Goal: Task Accomplishment & Management: Manage account settings

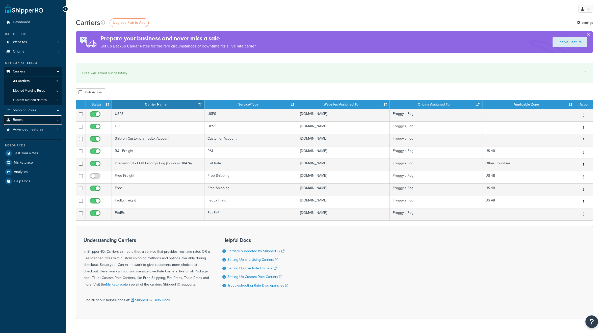
click at [18, 118] on span "Boxes" at bounding box center [18, 120] width 10 height 4
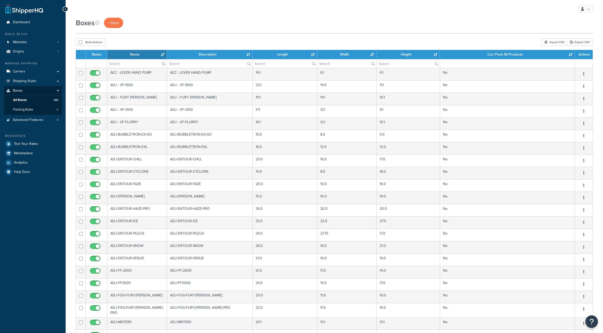
select select "1000"
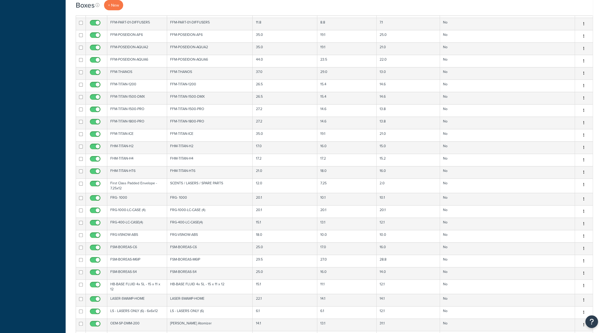
scroll to position [1497, 0]
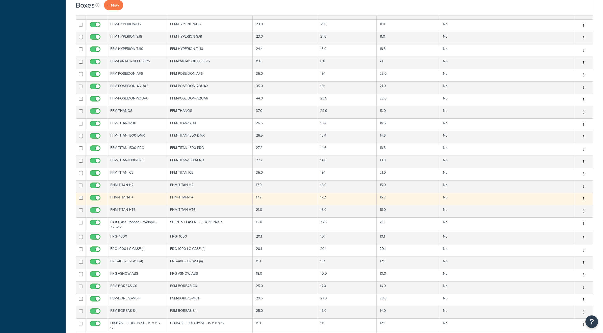
click at [128, 192] on td "FHM-TITAN-H4" at bounding box center [137, 198] width 60 height 12
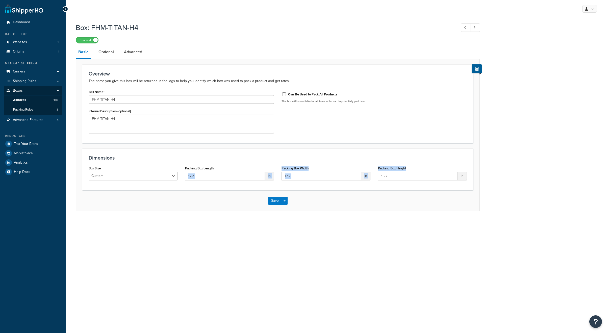
drag, startPoint x: 400, startPoint y: 185, endPoint x: 225, endPoint y: 165, distance: 175.5
click at [225, 165] on div "Dimensions Box Size Custom USPS Small Flat Box USPS Medium Flat Box USPS Large …" at bounding box center [277, 169] width 391 height 42
drag, startPoint x: 89, startPoint y: 158, endPoint x: 446, endPoint y: 201, distance: 359.6
click at [446, 201] on form "Overview The name you give this box will be returned in the logs to help you id…" at bounding box center [277, 137] width 403 height 147
copy form "Dimensions Box Size Custom USPS Small Flat Box USPS Medium Flat Box USPS Large …"
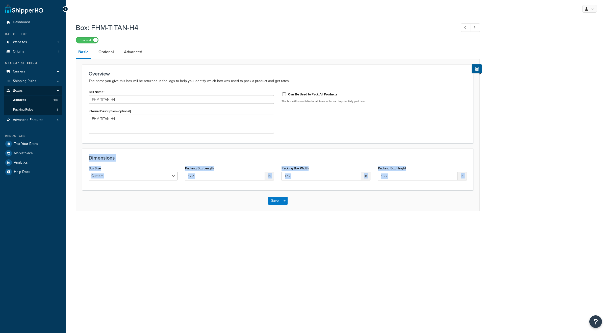
click at [111, 144] on form "Overview The name you give this box will be returned in the logs to help you id…" at bounding box center [277, 137] width 403 height 147
click at [105, 51] on link "Optional" at bounding box center [106, 52] width 20 height 12
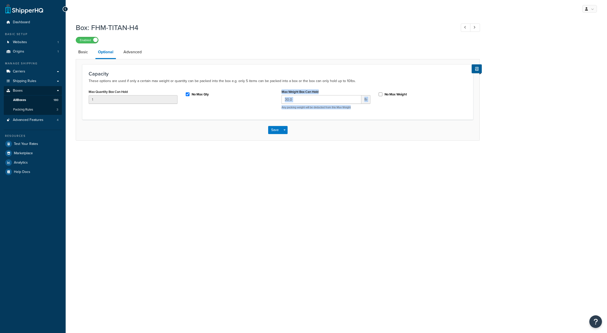
drag, startPoint x: 357, startPoint y: 110, endPoint x: 275, endPoint y: 90, distance: 84.0
click at [275, 90] on div "Max Quantity Box Can Hold 1 No Max Qty Max Weight Box Can Hold 30.0 lb Any pack…" at bounding box center [278, 100] width 386 height 25
copy div "Max Weight Box Can Hold lb Any packing weight will be deducted from this Max We…"
click at [105, 117] on div "Capacity These options are used if only a certain max weight or quantity can be…" at bounding box center [277, 91] width 391 height 55
click at [131, 55] on link "Advanced" at bounding box center [132, 52] width 23 height 12
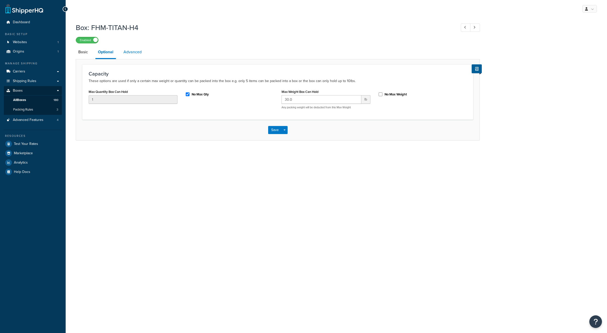
select select "55"
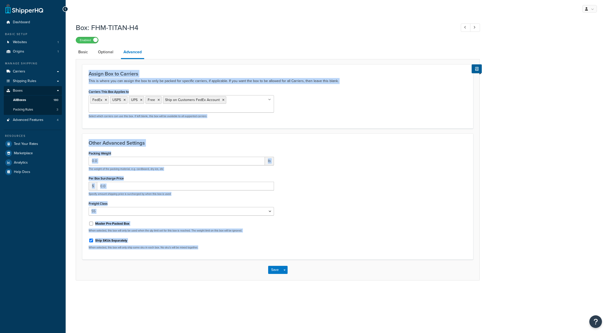
drag, startPoint x: 212, startPoint y: 242, endPoint x: 82, endPoint y: 75, distance: 210.9
click at [82, 75] on form "Assign Box to Carriers This is where you can assign the box to only be packed f…" at bounding box center [277, 172] width 403 height 216
copy form "Assign Box to Carriers This is where you can assign the box to only be packed f…"
click at [176, 175] on div "Per Box Surcharge Price $ 0.0 Specify amount shipping price is surcharged by wh…" at bounding box center [181, 185] width 185 height 21
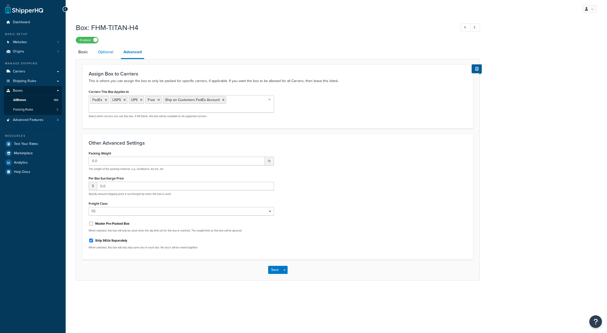
click at [107, 54] on link "Optional" at bounding box center [105, 52] width 20 height 12
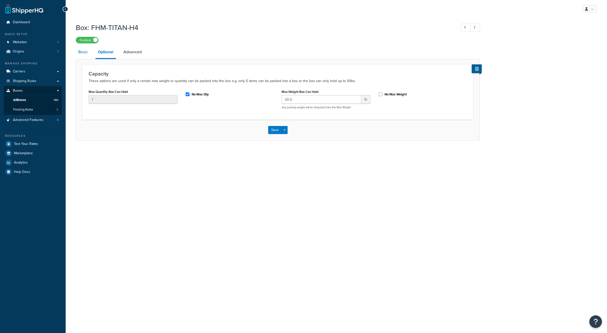
click at [88, 54] on link "Basic" at bounding box center [83, 52] width 15 height 12
select select "55"
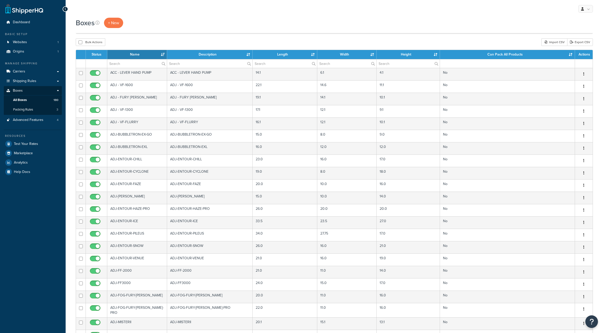
select select "1000"
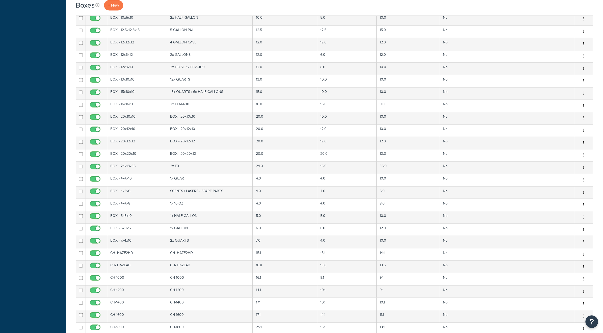
scroll to position [690, 0]
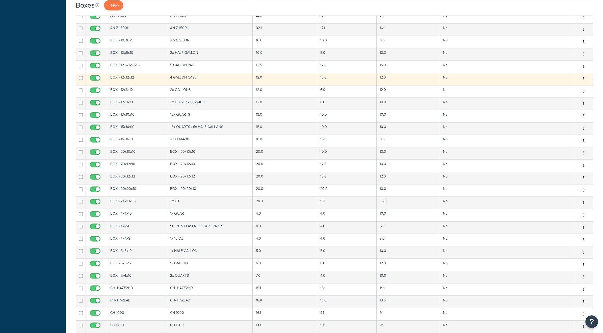
click at [121, 73] on td "BOX - 12x12x12" at bounding box center [137, 79] width 60 height 12
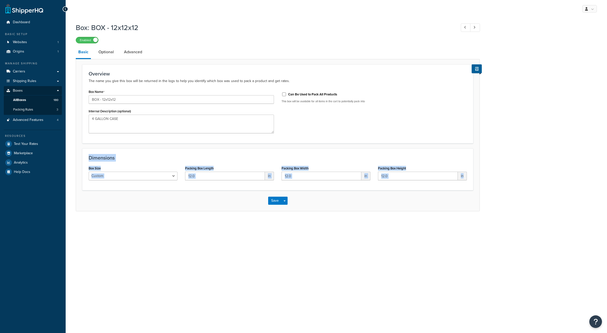
drag, startPoint x: 432, startPoint y: 188, endPoint x: 79, endPoint y: 157, distance: 354.4
click at [79, 157] on form "Overview The name you give this box will be returned in the logs to help you id…" at bounding box center [277, 137] width 403 height 147
click at [105, 52] on link "Optional" at bounding box center [106, 52] width 20 height 12
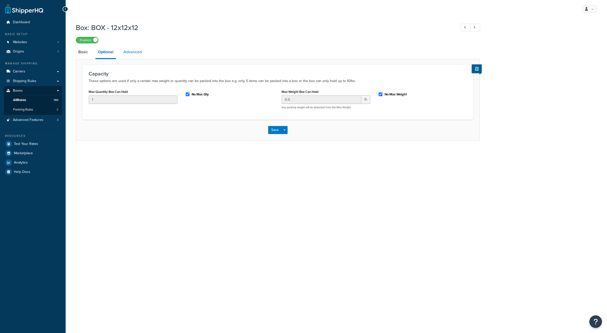
click at [131, 53] on link "Advanced" at bounding box center [132, 52] width 23 height 12
select select "55"
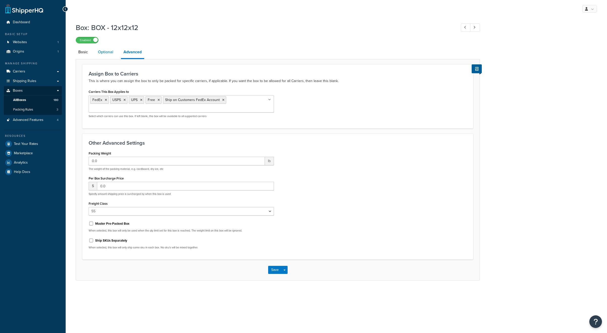
click at [105, 50] on link "Optional" at bounding box center [105, 52] width 20 height 12
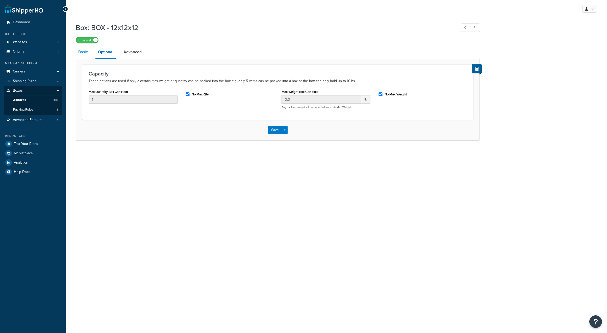
click at [85, 52] on link "Basic" at bounding box center [83, 52] width 15 height 12
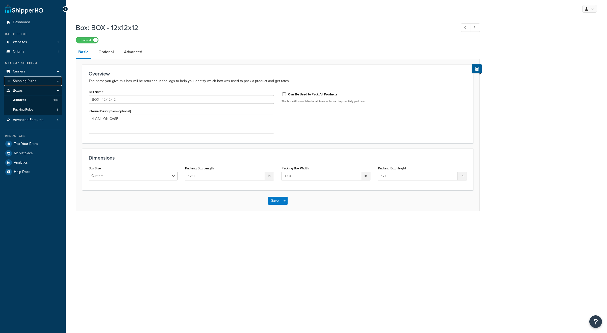
click at [31, 81] on span "Shipping Rules" at bounding box center [24, 81] width 23 height 4
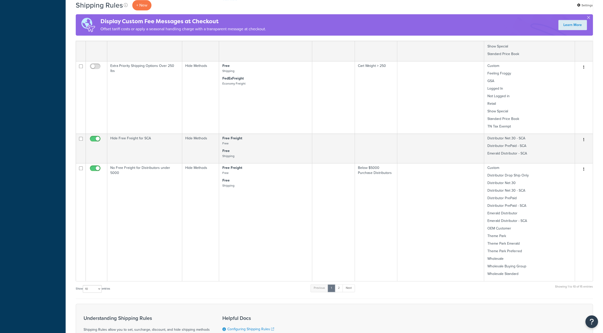
scroll to position [505, 0]
click at [97, 288] on select "10 15 25 50 100 1000" at bounding box center [92, 288] width 19 height 8
select select "25"
click at [83, 285] on select "10 15 25 50 100 1000" at bounding box center [92, 288] width 19 height 8
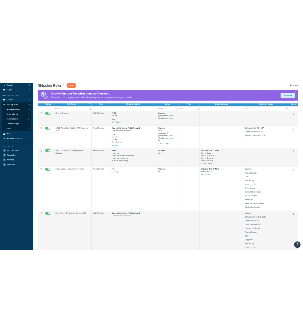
scroll to position [0, 0]
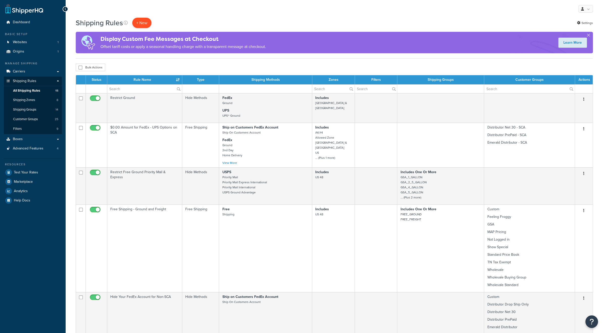
click at [143, 22] on p "+ New" at bounding box center [141, 23] width 19 height 10
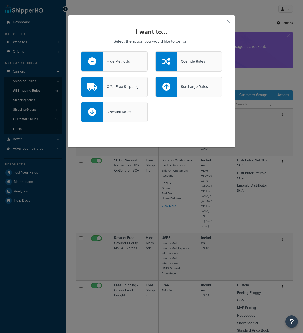
click at [99, 59] on div at bounding box center [92, 61] width 22 height 20
click at [0, 0] on input "Hide Methods" at bounding box center [0, 0] width 0 height 0
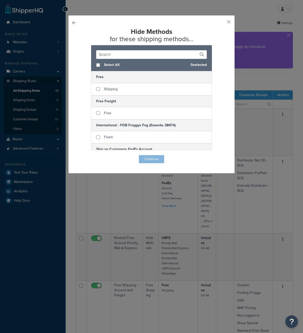
click at [81, 155] on button "button" at bounding box center [81, 155] width 0 height 0
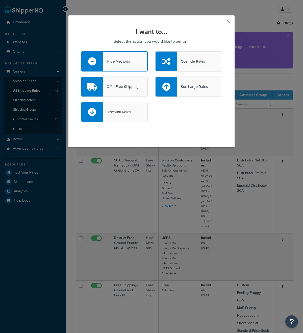
click at [188, 62] on div "Override Rates" at bounding box center [191, 61] width 28 height 7
click at [0, 0] on input "Override Rates" at bounding box center [0, 0] width 0 height 0
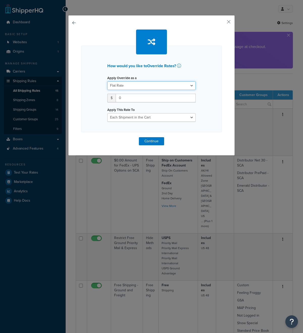
click at [151, 86] on select "Flat Rate Percentage Flat Rate & Percentage" at bounding box center [151, 85] width 88 height 9
click at [93, 89] on div "How would you like to Override Rates ? Apply Override as a Flat Rate Percentage…" at bounding box center [151, 89] width 141 height 86
click at [81, 137] on button "button" at bounding box center [81, 137] width 0 height 0
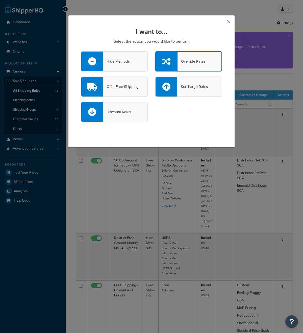
click at [222, 23] on button "button" at bounding box center [221, 23] width 1 height 1
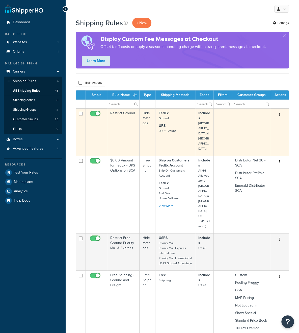
click at [280, 114] on icon "button" at bounding box center [279, 115] width 1 height 4
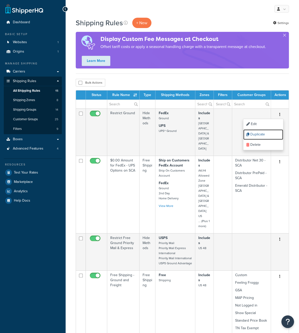
click at [264, 132] on link "Duplicate" at bounding box center [263, 134] width 40 height 10
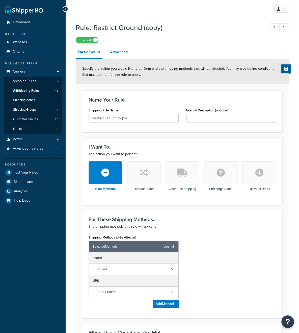
click at [120, 55] on link "Advanced" at bounding box center [118, 52] width 23 height 12
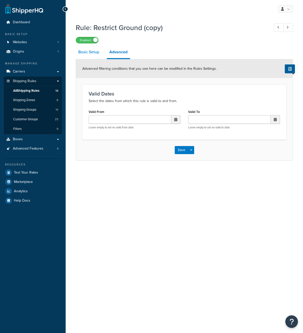
click at [90, 52] on link "Basic Setup" at bounding box center [89, 52] width 26 height 12
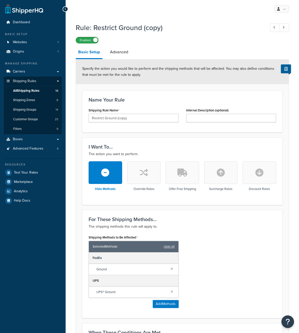
click at [90, 40] on label "Enabled" at bounding box center [87, 40] width 22 height 6
click at [33, 108] on span "Shipping Groups" at bounding box center [24, 109] width 23 height 4
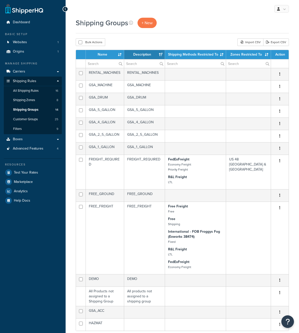
select select "15"
click at [34, 102] on span "Shipping Zones" at bounding box center [24, 100] width 22 height 4
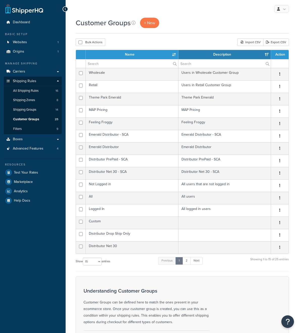
select select "15"
click at [29, 92] on span "All Shipping Rules" at bounding box center [25, 91] width 25 height 4
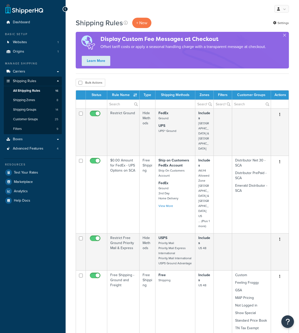
select select "25"
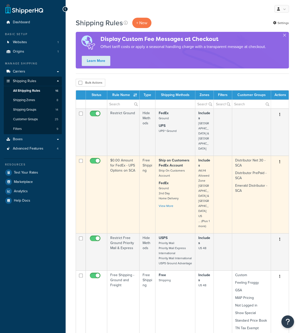
click at [279, 158] on button "button" at bounding box center [279, 162] width 7 height 8
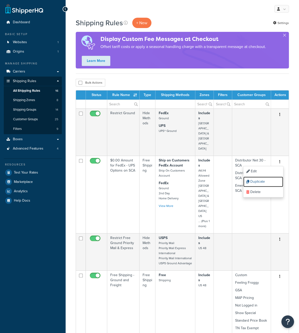
click at [263, 176] on link "Duplicate" at bounding box center [263, 181] width 40 height 10
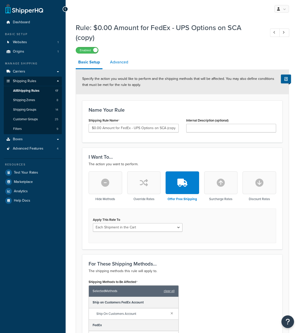
click at [116, 61] on link "Advanced" at bounding box center [118, 62] width 23 height 12
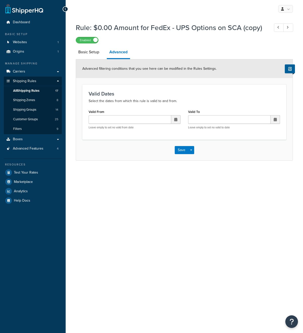
click at [95, 61] on div "Advanced filtering conditions that you see here can be modified in the Rules Se…" at bounding box center [184, 68] width 216 height 19
click at [92, 54] on link "Basic Setup" at bounding box center [89, 52] width 26 height 12
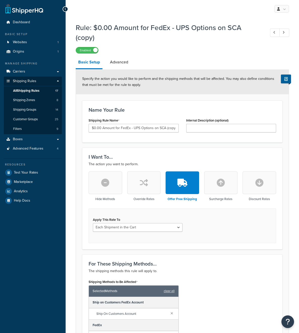
click at [142, 185] on icon "button" at bounding box center [144, 182] width 8 height 8
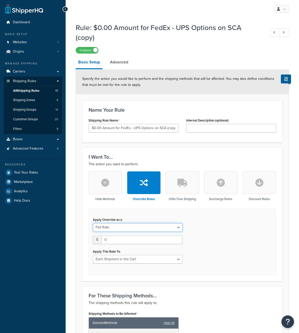
click at [172, 225] on select "Flat Rate Percentage Flat Rate & Percentage" at bounding box center [138, 227] width 90 height 9
click at [211, 221] on div "Apply Override as a Flat Rate Percentage Flat Rate & Percentage $ 0 Apply This …" at bounding box center [182, 241] width 187 height 66
click at [187, 180] on icon "button" at bounding box center [182, 182] width 10 height 8
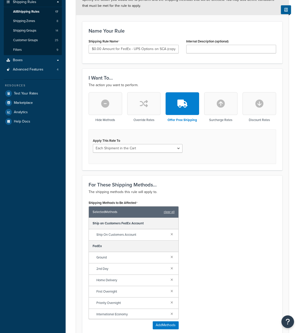
scroll to position [101, 0]
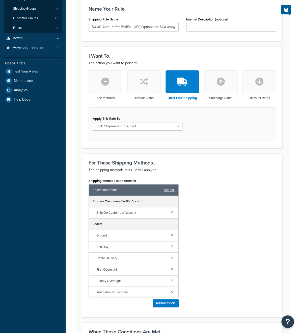
click at [217, 79] on icon "button" at bounding box center [221, 81] width 8 height 8
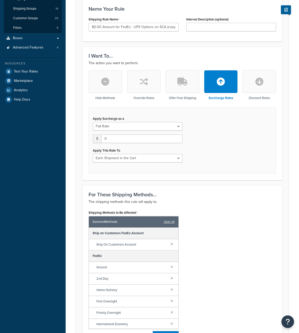
click at [254, 84] on button "button" at bounding box center [259, 81] width 34 height 23
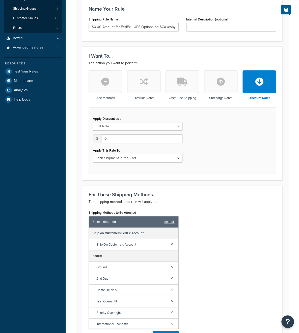
click at [108, 83] on icon "button" at bounding box center [105, 81] width 8 height 8
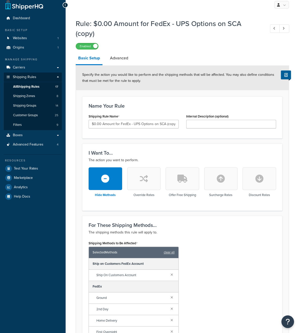
scroll to position [0, 0]
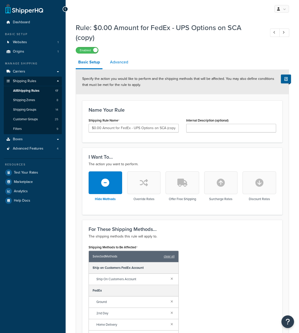
click at [115, 64] on link "Advanced" at bounding box center [118, 62] width 23 height 12
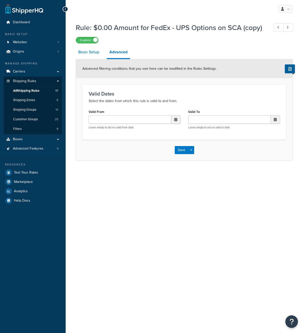
click at [91, 55] on link "Basic Setup" at bounding box center [89, 52] width 26 height 12
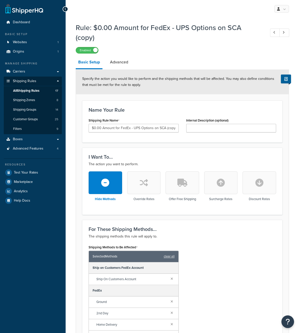
click at [148, 180] on button "button" at bounding box center [144, 182] width 34 height 23
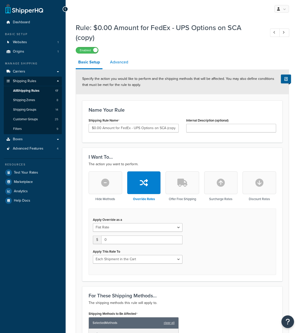
click at [119, 62] on link "Advanced" at bounding box center [118, 62] width 23 height 12
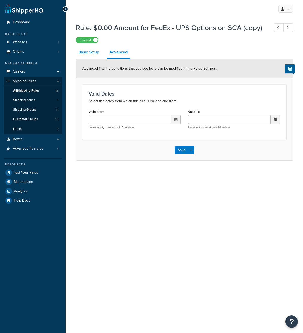
click at [91, 56] on link "Basic Setup" at bounding box center [89, 52] width 26 height 12
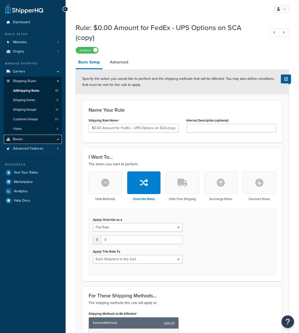
click at [33, 138] on link "Boxes" at bounding box center [33, 138] width 58 height 9
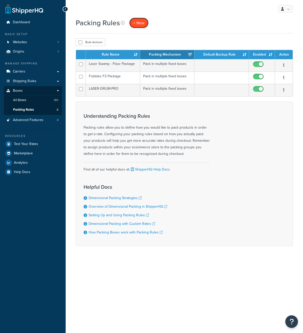
click at [138, 24] on span "+ New" at bounding box center [138, 23] width 11 height 6
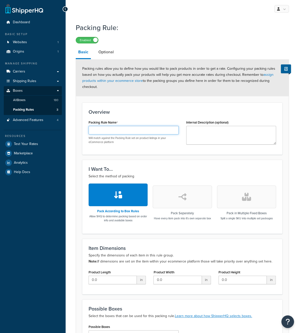
click at [113, 130] on input "Packing Rule Name" at bounding box center [134, 130] width 90 height 9
type input "F"
paste input "Pack According to Box Rule"
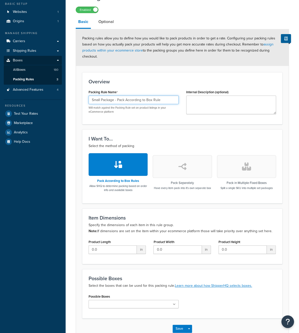
scroll to position [62, 0]
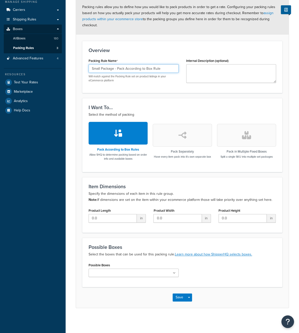
type input "Small Package - Pack According to Box Rule"
click at [112, 134] on button "button" at bounding box center [118, 133] width 59 height 23
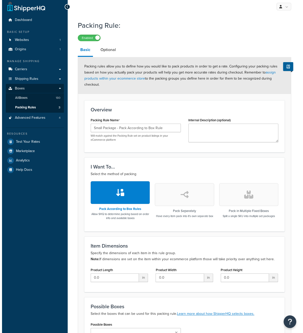
scroll to position [0, 0]
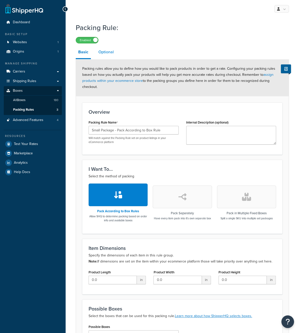
click at [105, 57] on link "Optional" at bounding box center [106, 52] width 20 height 12
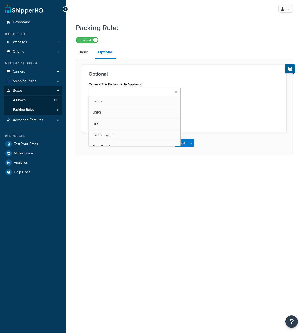
click at [120, 93] on input "Carriers This Packing Rule Applies to" at bounding box center [112, 92] width 45 height 6
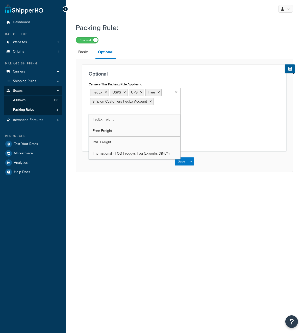
click at [202, 117] on div "Carriers This Packing Rule Applies to FedEx USPS UPS Free Ship on Customers Fed…" at bounding box center [184, 112] width 199 height 64
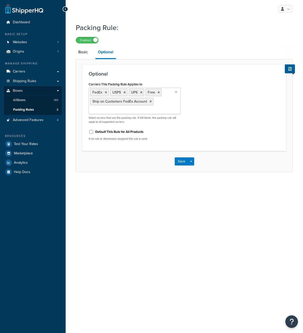
click at [105, 131] on label "Default This Rule for All Products" at bounding box center [119, 131] width 48 height 5
click at [94, 131] on input "Default This Rule for All Products" at bounding box center [91, 132] width 5 height 4
checkbox input "true"
click at [80, 51] on link "Basic" at bounding box center [83, 52] width 15 height 12
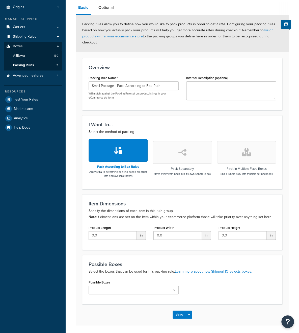
scroll to position [62, 0]
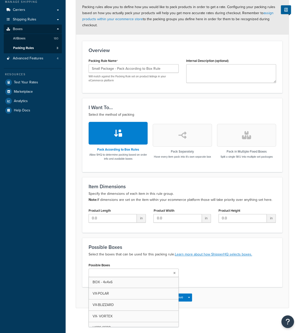
click at [131, 268] on ul at bounding box center [134, 272] width 90 height 8
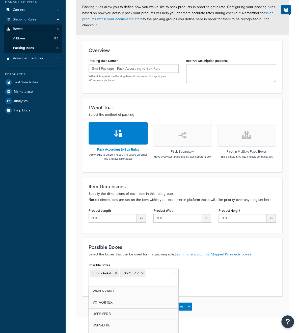
click at [131, 284] on ul "BOX - 4x4x6 VX-POLAR" at bounding box center [134, 276] width 90 height 17
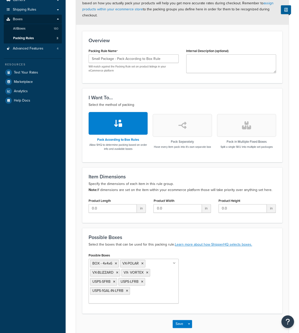
scroll to position [97, 0]
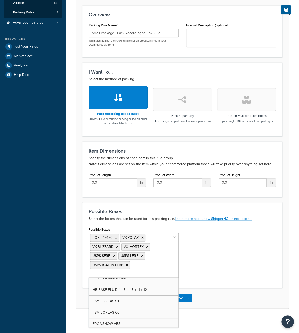
click at [154, 274] on ul "BOX - 4x4x6 VX-POLAR VX-BLIZZARD VX- VORTEX USPS-SFRB USPS-LFRB USPS-1GAL-IN-LF…" at bounding box center [134, 255] width 90 height 45
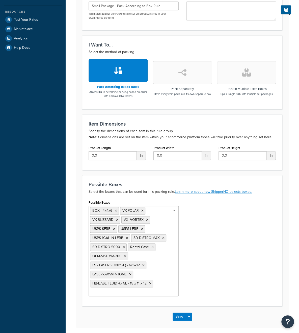
scroll to position [142, 0]
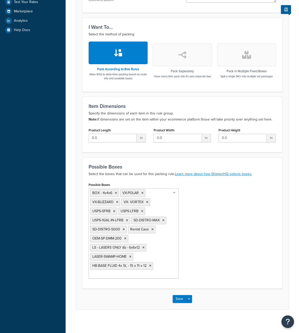
click at [142, 272] on ul "BOX - 4x4x6 VX-POLAR VX-BLIZZARD VX- VORTEX USPS-SFRB USPS-LFRB USPS-1GAL-IN-LF…" at bounding box center [134, 233] width 90 height 90
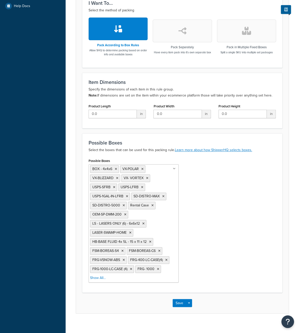
scroll to position [169, 0]
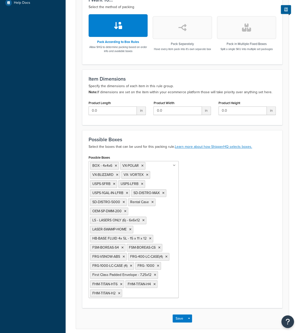
click at [140, 290] on input "Possible Boxes" at bounding box center [145, 293] width 45 height 6
click at [147, 292] on input "Possible Boxes" at bounding box center [145, 293] width 45 height 6
click at [156, 290] on input "Possible Boxes" at bounding box center [145, 293] width 45 height 6
click at [131, 290] on input "Possible Boxes" at bounding box center [145, 293] width 45 height 6
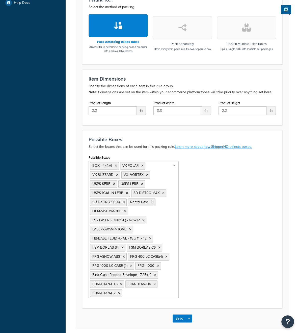
click at [174, 166] on icon at bounding box center [174, 165] width 3 height 3
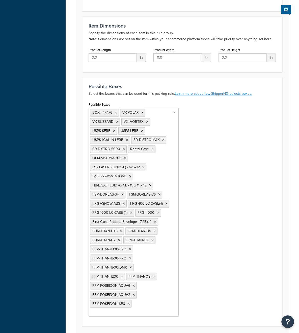
scroll to position [249, 0]
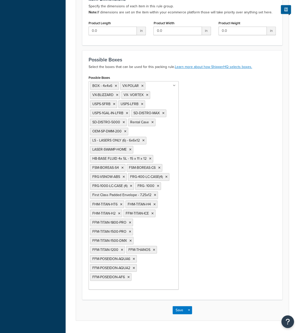
click at [138, 274] on ul "BOX - 4x4x6 VX-POLAR VX-BLIZZARD VX- VORTEX USPS-SFRB USPS-LFRB USPS-1GAL-IN-LF…" at bounding box center [134, 185] width 90 height 208
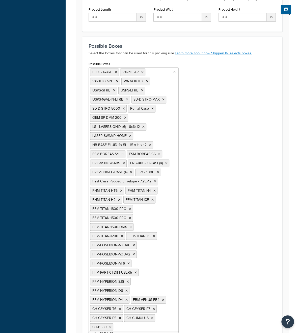
scroll to position [302, 0]
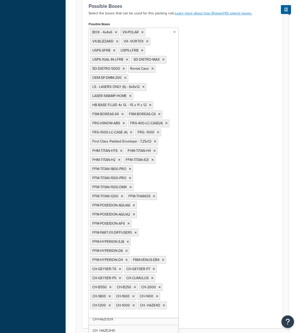
click at [135, 302] on ul "BOX - 4x4x6 VX-POLAR VX-BLIZZARD VX- VORTEX USPS-SFRB USPS-LFRB USPS-1GAL-IN-LF…" at bounding box center [134, 172] width 90 height 290
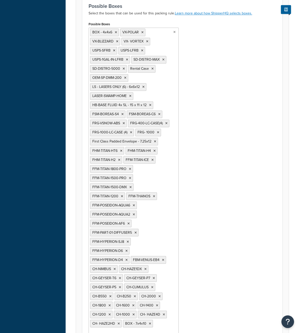
scroll to position [84, 0]
click at [135, 315] on ul "BOX - 4x4x6 VX-POLAR VX-BLIZZARD VX- VORTEX USPS-SFRB USPS-LFRB USPS-1GAL-IN-LF…" at bounding box center [134, 181] width 90 height 308
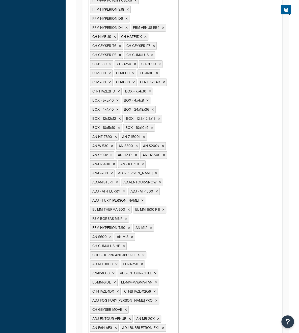
scroll to position [521, 0]
click at [132, 316] on ul "BOX - 4x4x6 VX-POLAR VX-BLIZZARD VX- VORTEX USPS-SFRB USPS-LFRB USPS-1GAL-IN-LF…" at bounding box center [134, 72] width 90 height 553
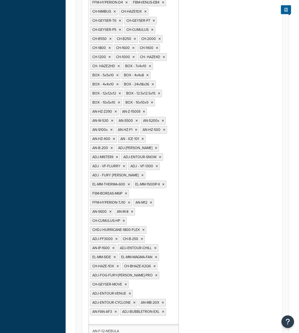
scroll to position [579, 0]
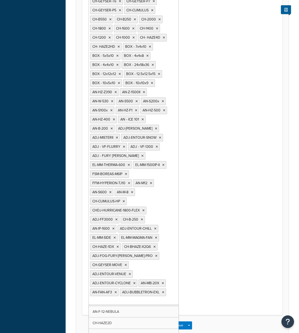
click at [132, 273] on ul "BOX - 4x4x6 VX-POLAR VX-BLIZZARD VX- VORTEX USPS-SFRB USPS-LFRB USPS-1GAL-IN-LF…" at bounding box center [134, 27] width 90 height 553
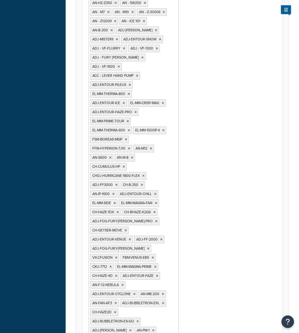
scroll to position [0, 0]
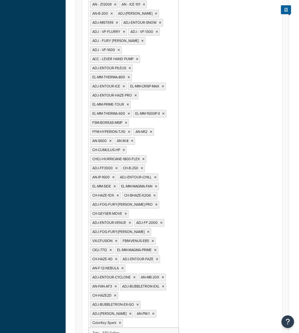
click at [141, 319] on input "Possible Boxes" at bounding box center [146, 322] width 45 height 6
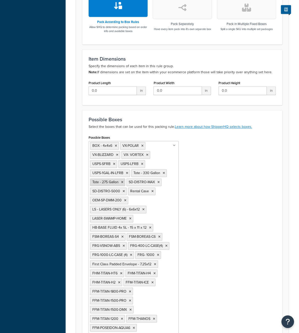
click at [122, 180] on icon at bounding box center [122, 181] width 2 height 3
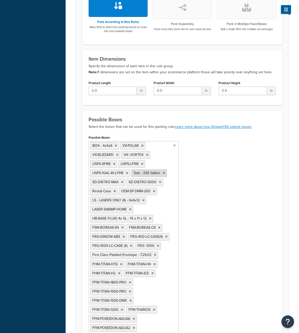
click at [164, 173] on icon at bounding box center [164, 172] width 2 height 3
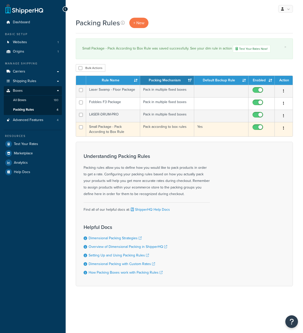
click at [107, 126] on td "Small Package - Pack According to Box Rule" at bounding box center [113, 129] width 54 height 14
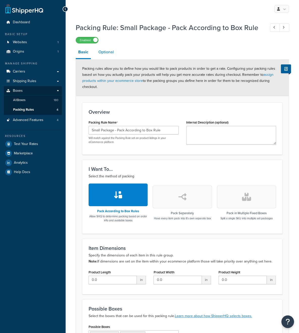
click at [108, 58] on link "Optional" at bounding box center [106, 52] width 20 height 12
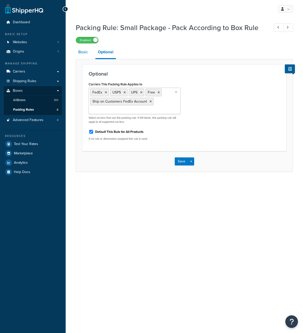
click at [84, 53] on link "Basic" at bounding box center [83, 52] width 15 height 12
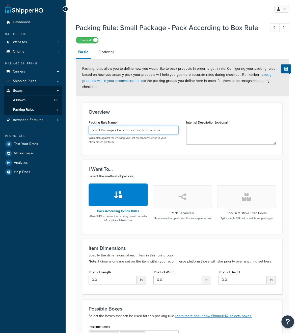
drag, startPoint x: 165, startPoint y: 131, endPoint x: 88, endPoint y: 128, distance: 77.0
click at [88, 128] on div "Packing Rule Name Small Package - Pack According to Box Rule Will match against…" at bounding box center [134, 133] width 98 height 29
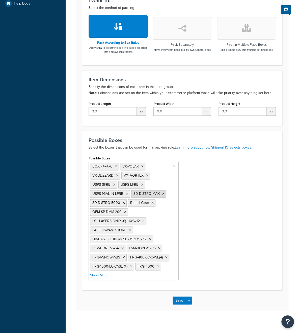
scroll to position [169, 0]
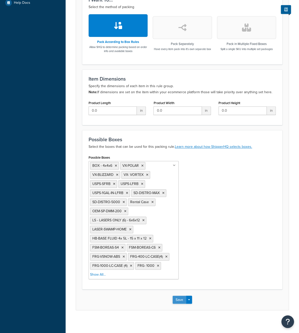
click at [178, 297] on button "Save" at bounding box center [180, 299] width 14 height 8
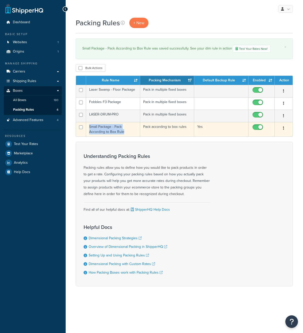
drag, startPoint x: 126, startPoint y: 132, endPoint x: 90, endPoint y: 127, distance: 36.5
click at [90, 127] on td "Small Package - Pack According to Box Rule" at bounding box center [113, 129] width 54 height 14
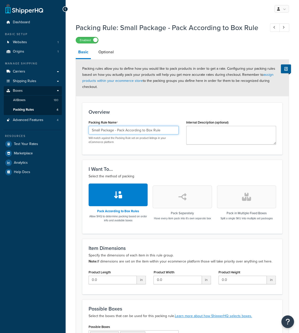
drag, startPoint x: 163, startPoint y: 131, endPoint x: 79, endPoint y: 129, distance: 83.8
click at [79, 129] on form "Packing rules allow you to define how you would like to pack products in order …" at bounding box center [182, 268] width 213 height 419
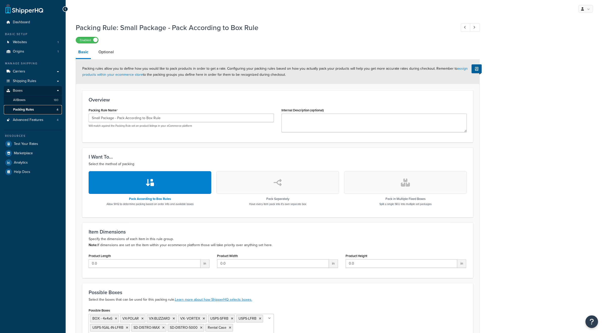
click at [25, 109] on span "Packing Rules" at bounding box center [23, 109] width 21 height 4
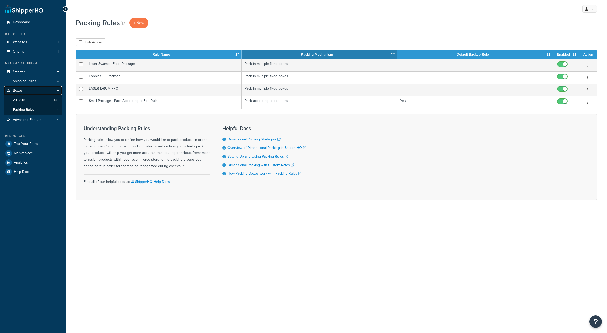
click at [20, 94] on link "Boxes" at bounding box center [33, 90] width 58 height 9
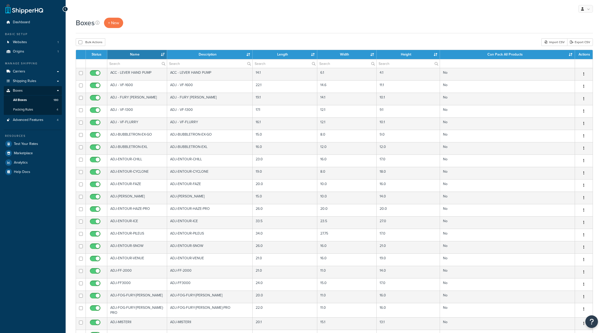
select select "1000"
type input "1200"
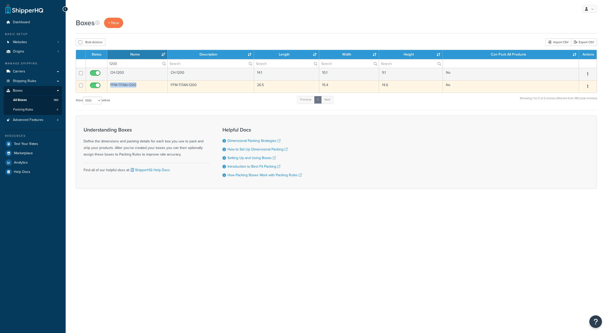
drag, startPoint x: 132, startPoint y: 86, endPoint x: 109, endPoint y: 89, distance: 23.0
click at [109, 89] on td "FFM-TITAN-1200" at bounding box center [137, 86] width 60 height 12
copy td "FFM-TITAN-1200"
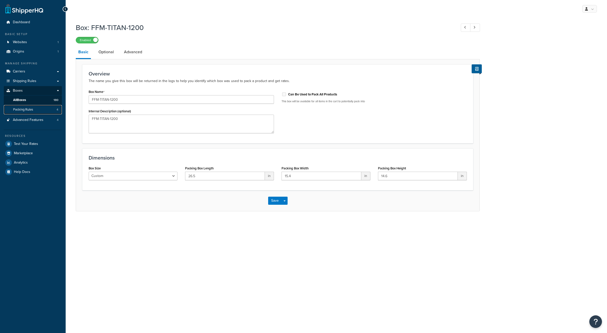
click at [24, 110] on span "Packing Rules" at bounding box center [23, 109] width 20 height 4
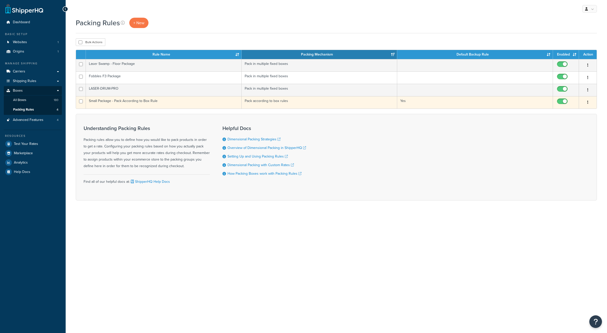
click at [178, 103] on td "Small Package - Pack According to Box Rule" at bounding box center [164, 102] width 156 height 12
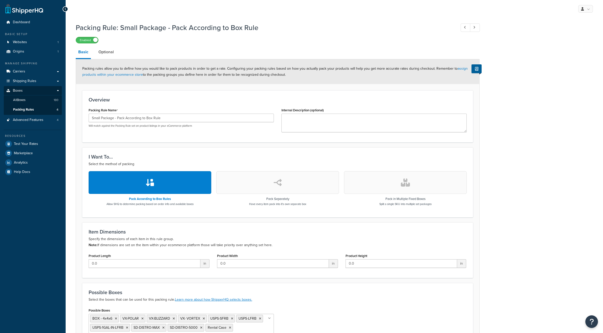
click at [104, 53] on link "Optional" at bounding box center [106, 52] width 20 height 12
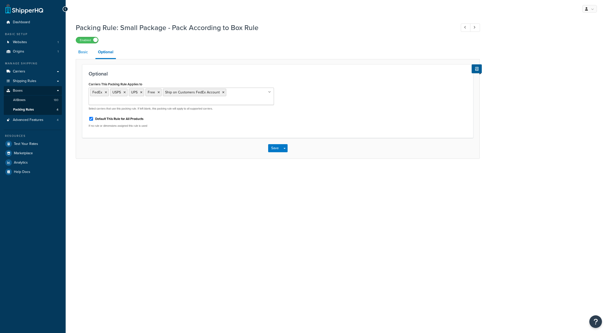
click at [84, 53] on link "Basic" at bounding box center [83, 52] width 15 height 12
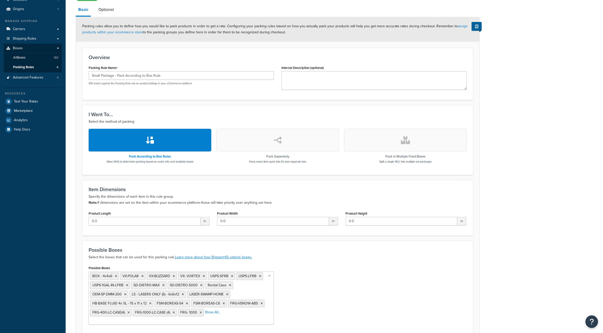
scroll to position [50, 0]
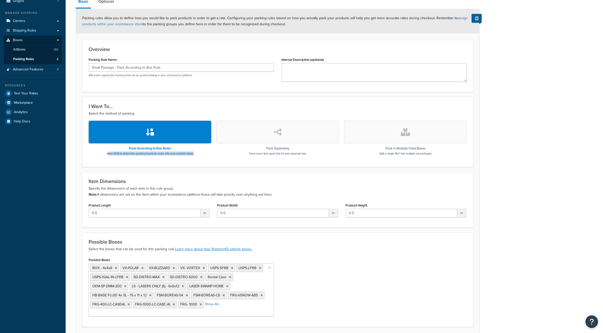
drag, startPoint x: 200, startPoint y: 153, endPoint x: 107, endPoint y: 157, distance: 93.4
click at [107, 157] on div "Pack According to Box Rules Allow SHQ to determine packing based on order info …" at bounding box center [278, 141] width 378 height 40
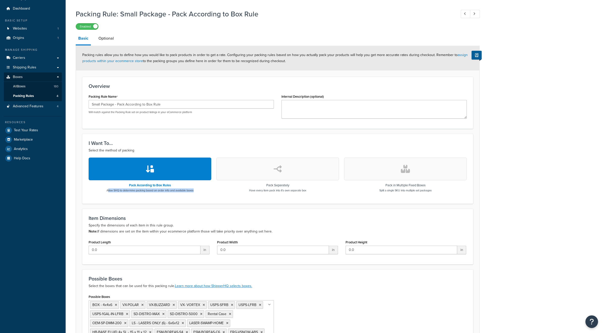
scroll to position [0, 0]
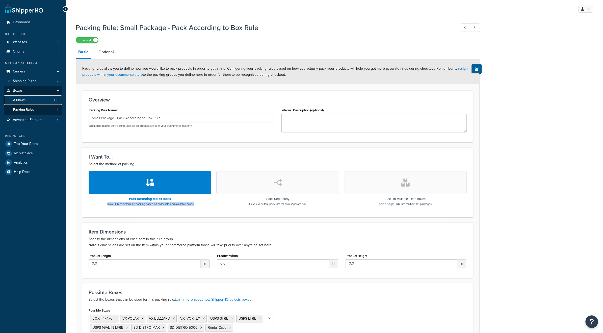
click at [21, 100] on span "All Boxes" at bounding box center [19, 100] width 12 height 4
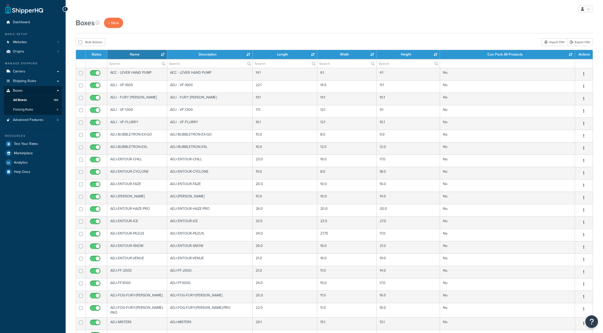
select select "1000"
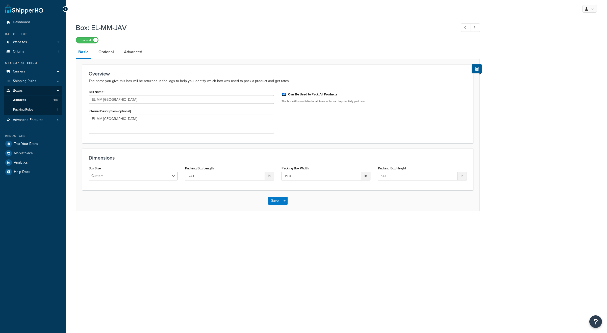
click at [284, 96] on input "Can Be Used to Pack All Products" at bounding box center [283, 94] width 5 height 4
checkbox input "false"
click at [277, 201] on button "Save" at bounding box center [275, 201] width 14 height 8
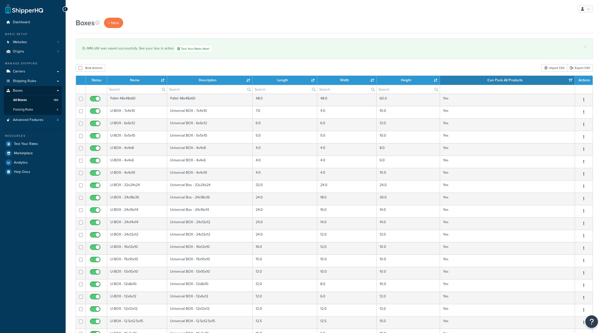
select select "1000"
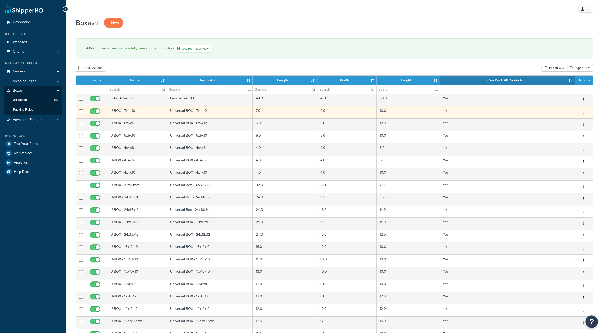
click at [94, 111] on input "checkbox" at bounding box center [96, 112] width 14 height 6
checkbox input "false"
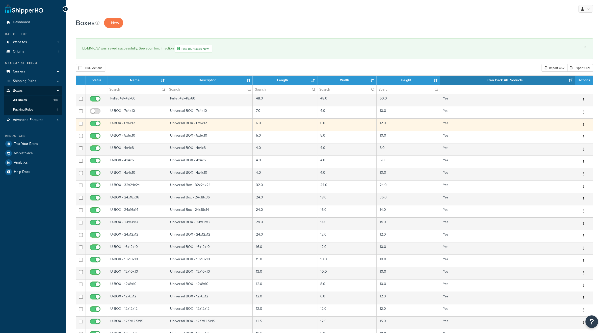
click at [95, 120] on td at bounding box center [96, 124] width 21 height 12
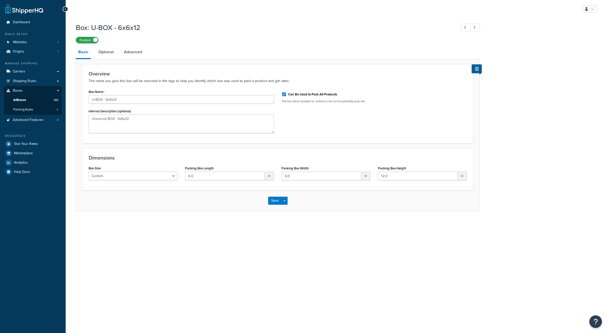
click at [85, 40] on label "Enabled" at bounding box center [87, 40] width 22 height 6
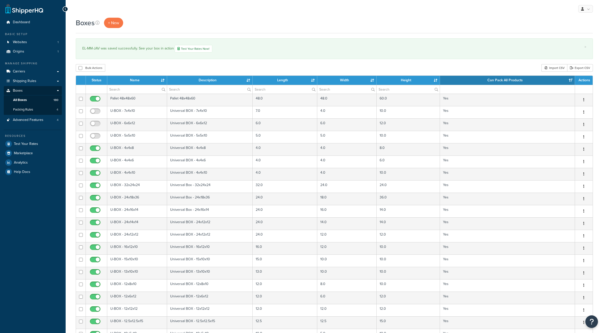
select select "1000"
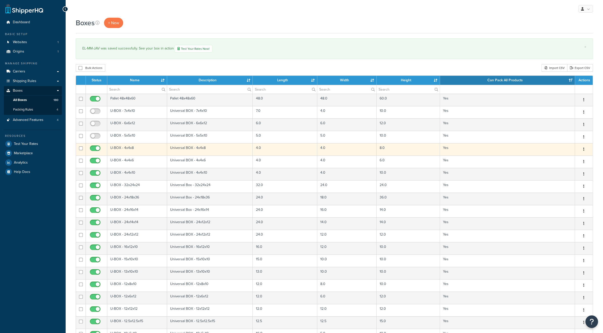
click at [94, 148] on input "checkbox" at bounding box center [96, 149] width 14 height 6
checkbox input "false"
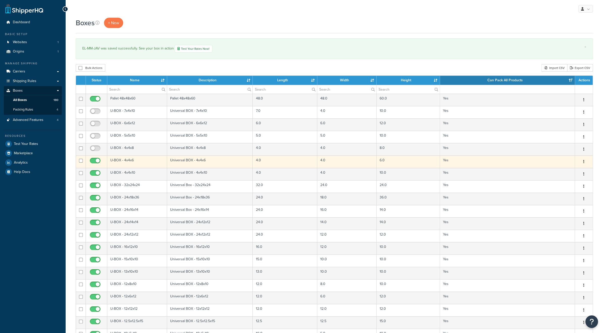
click at [94, 159] on input "checkbox" at bounding box center [96, 162] width 14 height 6
checkbox input "false"
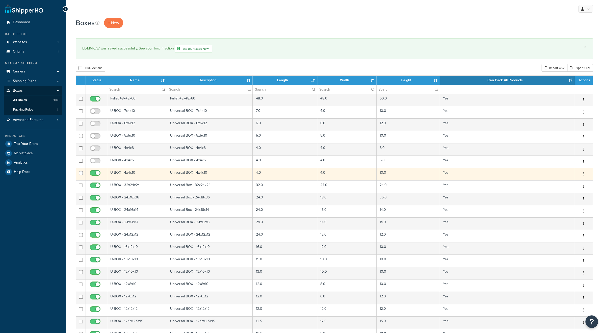
click at [94, 172] on input "checkbox" at bounding box center [96, 174] width 14 height 6
checkbox input "false"
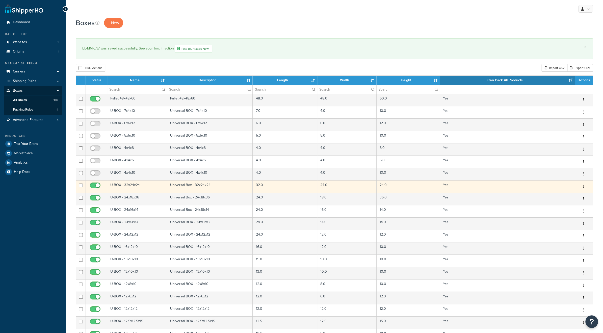
click at [92, 182] on span at bounding box center [95, 185] width 11 height 6
click at [92, 183] on input "checkbox" at bounding box center [96, 186] width 14 height 6
checkbox input "false"
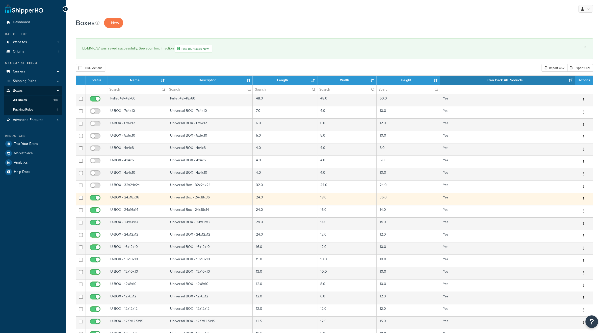
click at [94, 197] on input "checkbox" at bounding box center [96, 199] width 14 height 6
checkbox input "false"
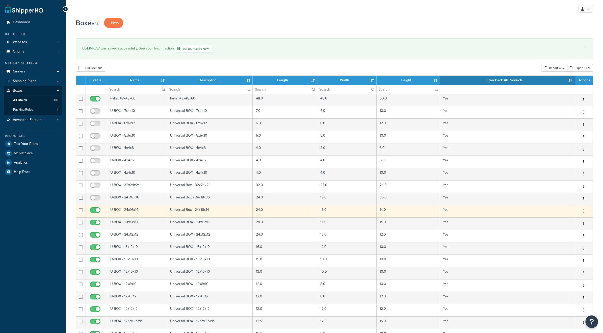
click at [96, 208] on input "checkbox" at bounding box center [96, 211] width 14 height 6
checkbox input "false"
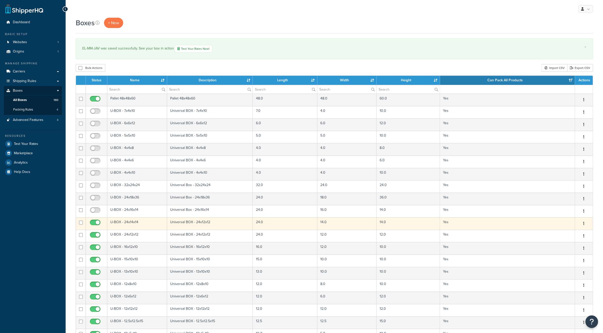
click at [96, 221] on input "checkbox" at bounding box center [96, 224] width 14 height 6
checkbox input "false"
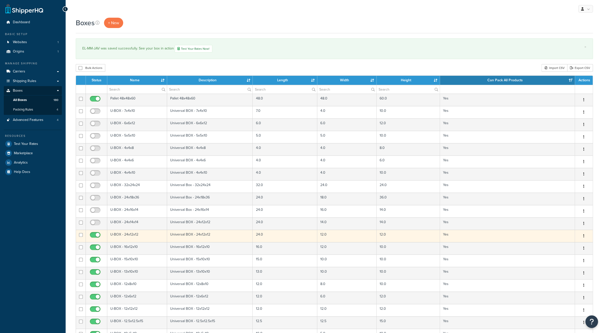
click at [95, 233] on input "checkbox" at bounding box center [96, 236] width 14 height 6
checkbox input "false"
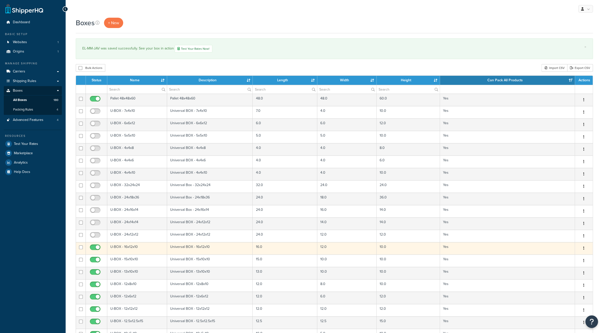
click at [95, 245] on input "checkbox" at bounding box center [96, 248] width 14 height 6
checkbox input "false"
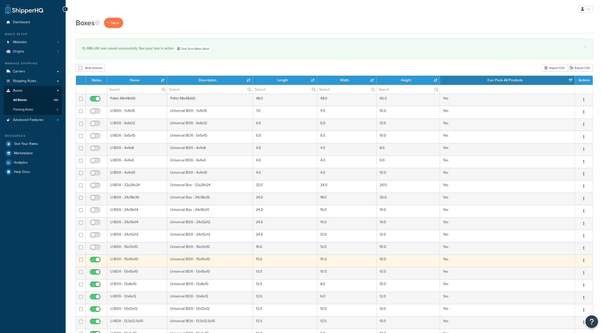
click at [96, 257] on span at bounding box center [95, 260] width 11 height 6
click at [96, 258] on input "checkbox" at bounding box center [96, 261] width 14 height 6
checkbox input "false"
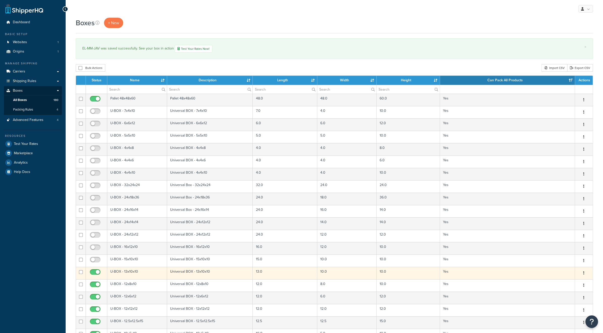
click at [96, 270] on input "checkbox" at bounding box center [96, 273] width 14 height 6
checkbox input "false"
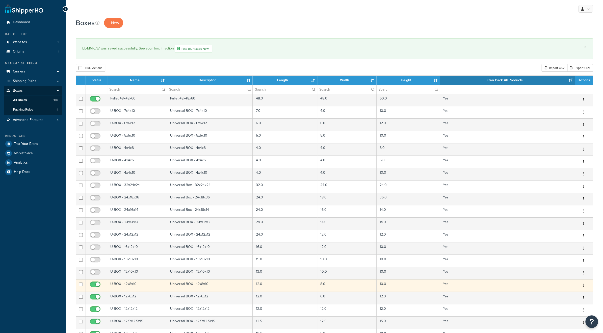
click at [95, 283] on input "checkbox" at bounding box center [96, 285] width 14 height 6
checkbox input "false"
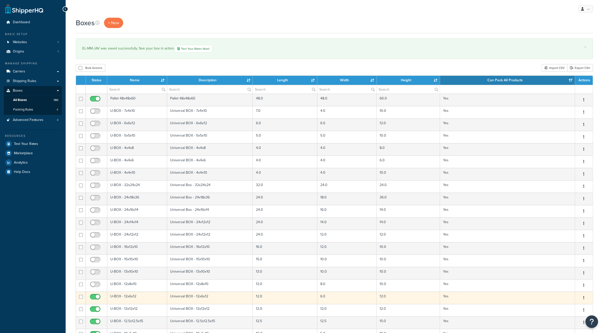
click at [95, 295] on input "checkbox" at bounding box center [96, 298] width 14 height 6
checkbox input "false"
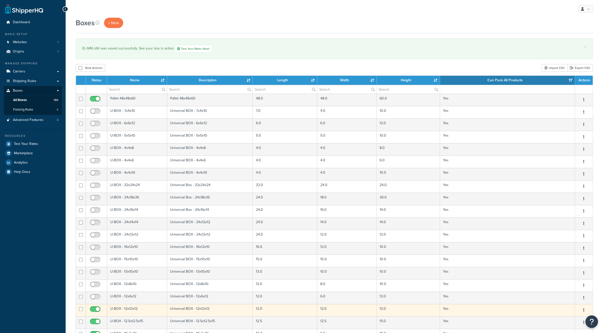
click at [95, 308] on input "checkbox" at bounding box center [96, 310] width 14 height 6
checkbox input "false"
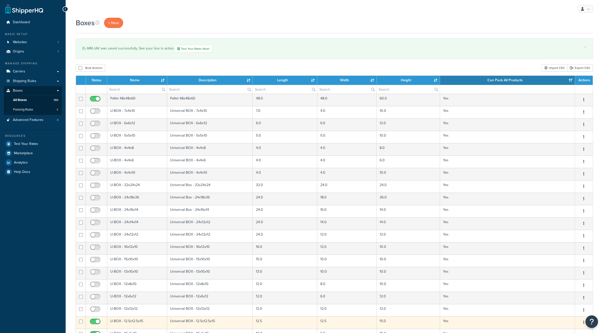
click at [95, 320] on input "checkbox" at bounding box center [96, 322] width 14 height 6
checkbox input "false"
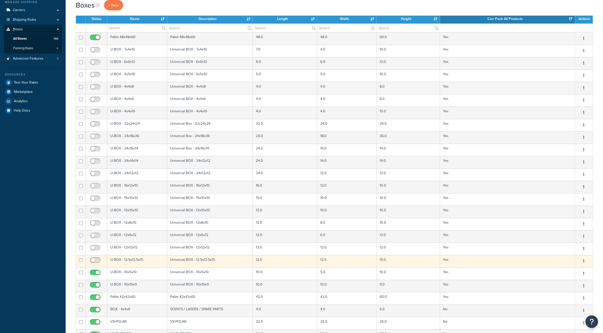
scroll to position [84, 0]
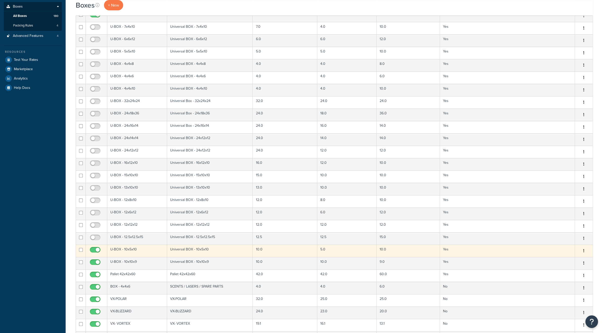
click at [95, 248] on input "checkbox" at bounding box center [96, 251] width 14 height 6
checkbox input "false"
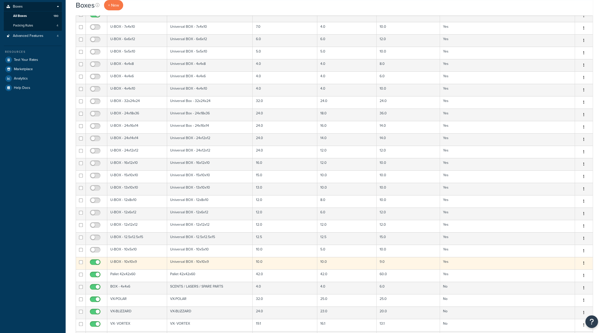
click at [94, 260] on input "checkbox" at bounding box center [96, 263] width 14 height 6
checkbox input "false"
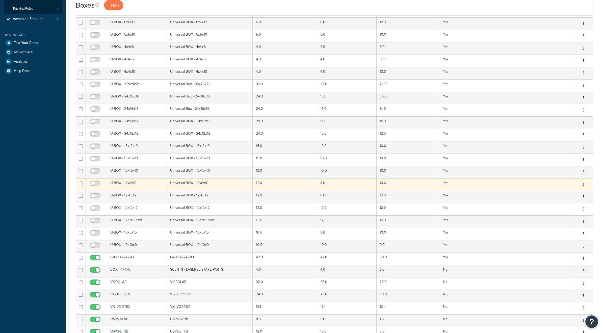
scroll to position [0, 0]
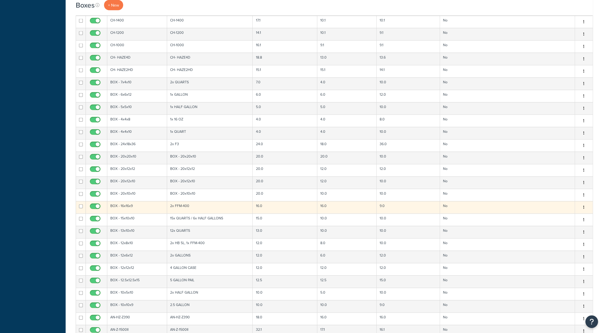
scroll to position [1060, 0]
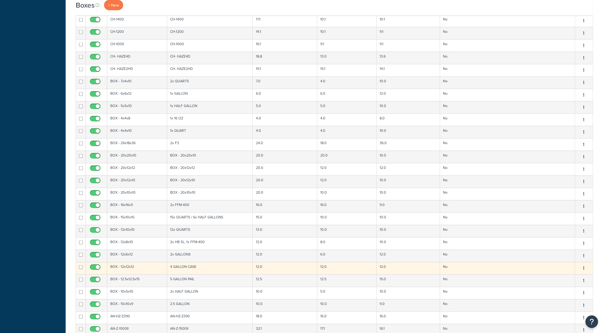
click at [121, 262] on td "BOX - 12x12x12" at bounding box center [137, 268] width 60 height 12
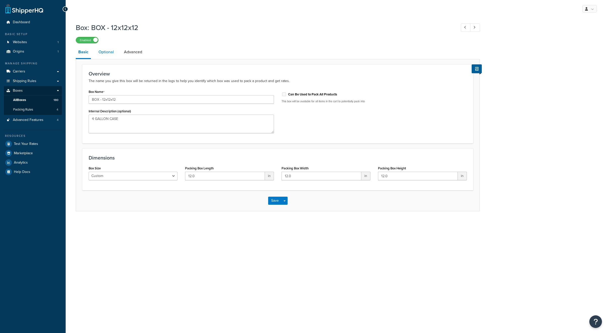
click at [104, 51] on link "Optional" at bounding box center [106, 52] width 20 height 12
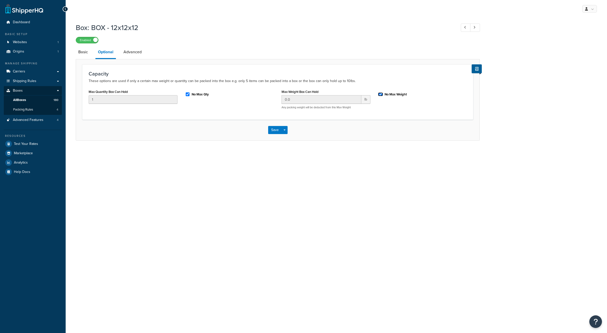
click at [381, 93] on input "No Max Weight" at bounding box center [380, 94] width 5 height 4
checkbox input "false"
drag, startPoint x: 313, startPoint y: 100, endPoint x: 280, endPoint y: 99, distance: 33.8
click at [280, 99] on div "Max Weight Box Can Hold 0.0 lb Any packing weight will be deducted from this Ma…" at bounding box center [326, 100] width 96 height 25
type input "45"
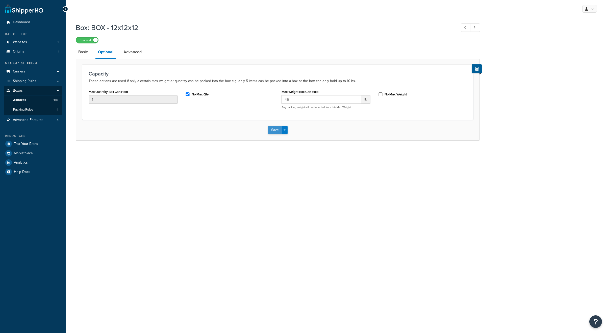
click at [270, 126] on button "Save" at bounding box center [275, 130] width 14 height 8
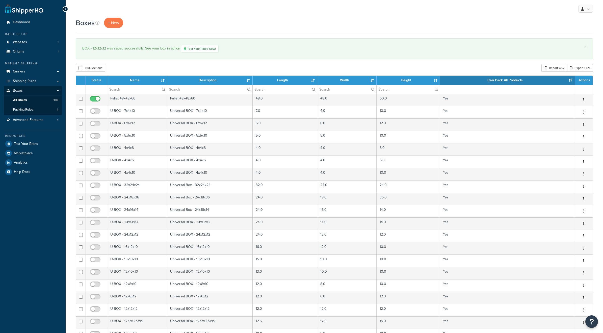
select select "1000"
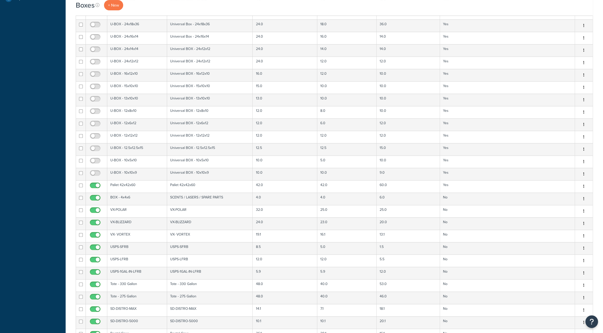
scroll to position [185, 0]
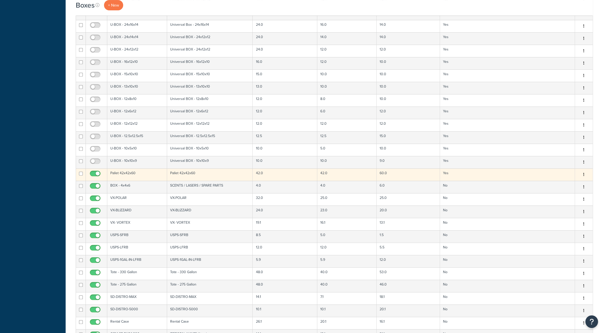
click at [142, 174] on td "Pallet 42x42x60" at bounding box center [137, 174] width 60 height 12
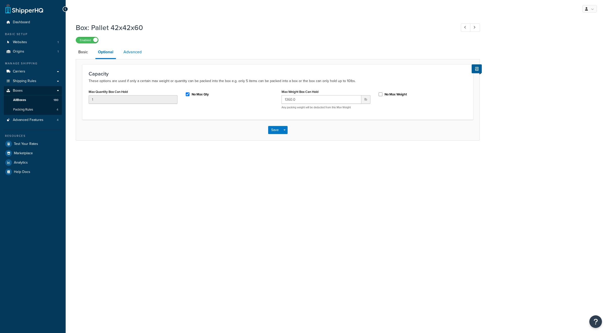
click at [136, 53] on link "Advanced" at bounding box center [132, 52] width 23 height 12
select select "55"
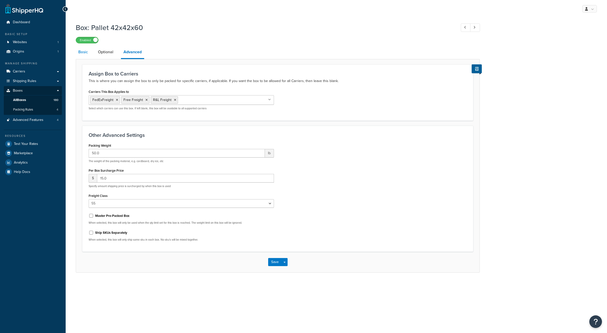
click at [79, 53] on link "Basic" at bounding box center [83, 52] width 15 height 12
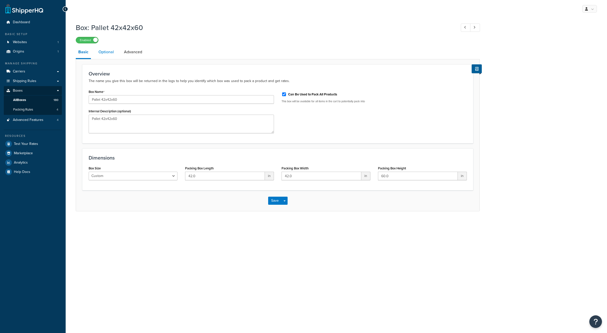
click at [107, 52] on link "Optional" at bounding box center [106, 52] width 20 height 12
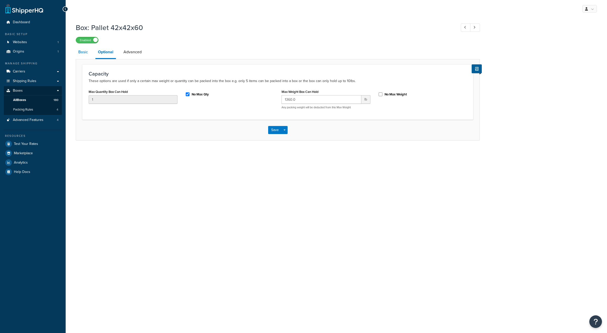
click at [83, 53] on link "Basic" at bounding box center [83, 52] width 15 height 12
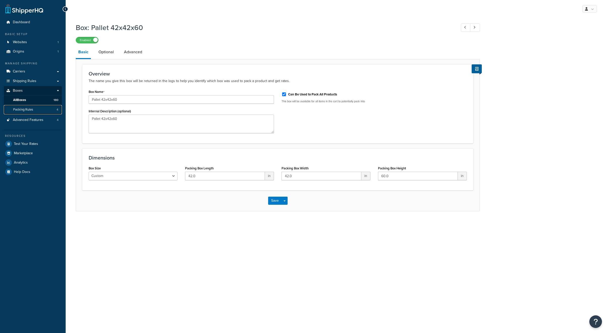
click at [23, 109] on span "Packing Rules" at bounding box center [23, 109] width 20 height 4
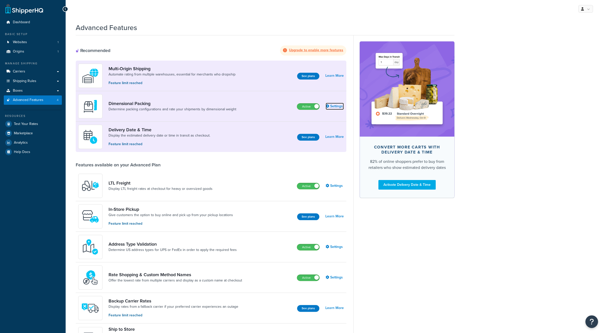
click at [334, 107] on link "Settings" at bounding box center [334, 106] width 18 height 7
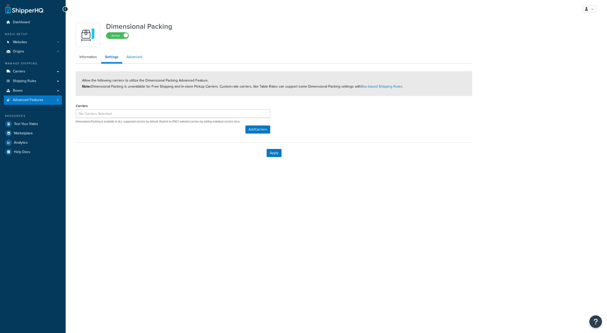
click at [137, 58] on link "Advanced" at bounding box center [134, 57] width 23 height 10
select select "false"
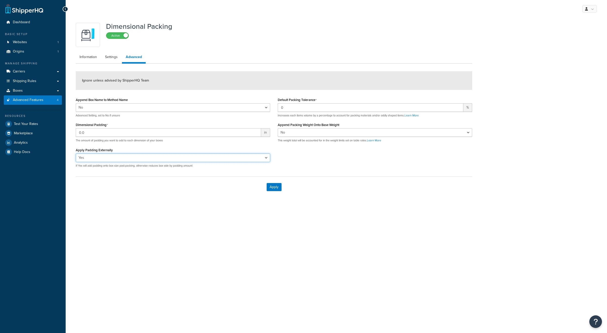
click at [159, 161] on select "Yes No" at bounding box center [173, 157] width 194 height 9
select select "false"
click at [76, 153] on select "Yes No" at bounding box center [173, 157] width 194 height 9
click at [269, 187] on button "Apply" at bounding box center [273, 187] width 15 height 8
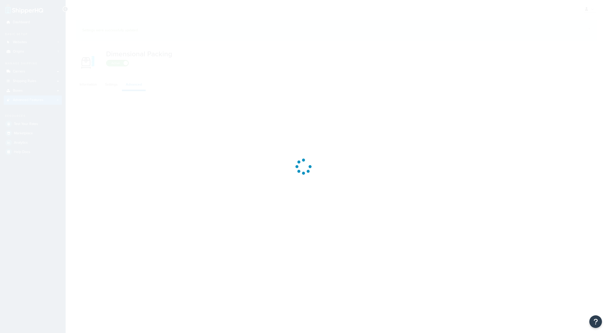
select select "false"
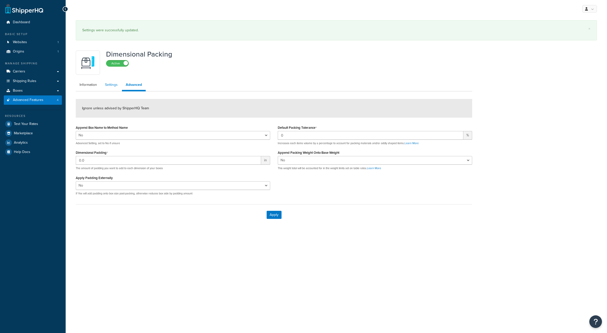
click at [113, 88] on link "Settings" at bounding box center [111, 85] width 20 height 10
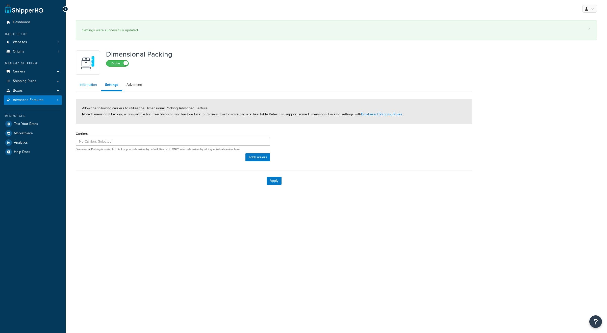
click at [89, 86] on link "Information" at bounding box center [88, 85] width 25 height 10
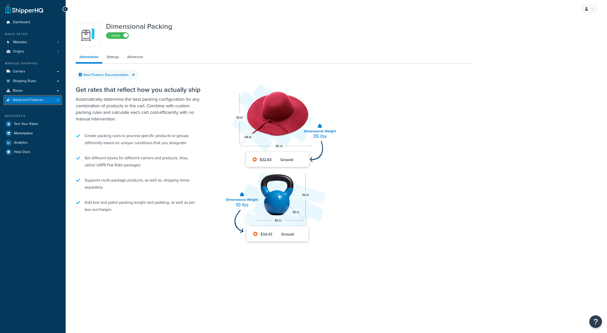
click at [38, 98] on span "Advanced Features" at bounding box center [28, 100] width 31 height 4
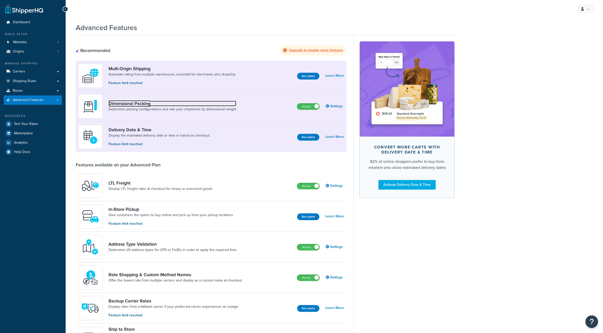
click at [141, 106] on link "Dimensional Packing" at bounding box center [172, 104] width 128 height 6
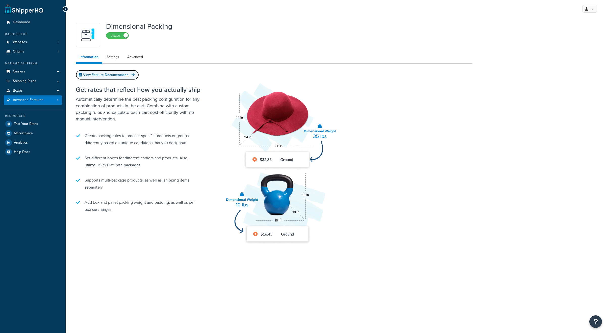
click at [113, 74] on link "View Feature Documentation" at bounding box center [107, 75] width 63 height 10
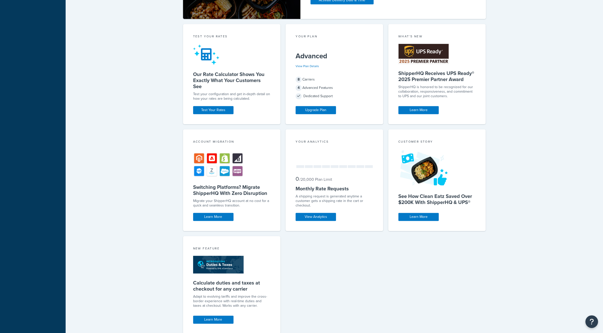
scroll to position [254, 0]
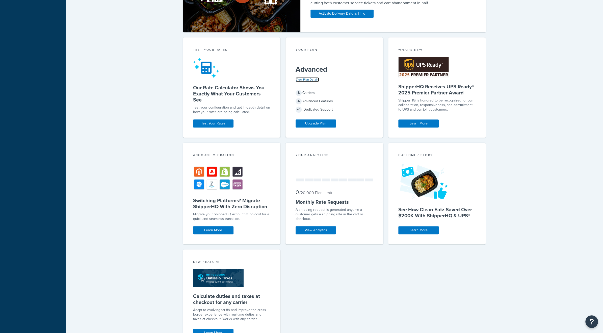
click at [313, 78] on link "View Plan Details" at bounding box center [306, 79] width 23 height 5
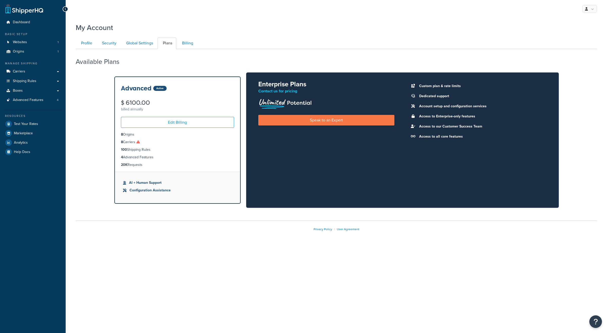
click at [123, 183] on icon at bounding box center [124, 183] width 3 height 4
click at [277, 91] on p "Contact us for pricing" at bounding box center [326, 91] width 136 height 7
click at [140, 142] on icon at bounding box center [138, 142] width 4 height 4
click at [317, 120] on link "Speak to an Expert" at bounding box center [326, 120] width 136 height 10
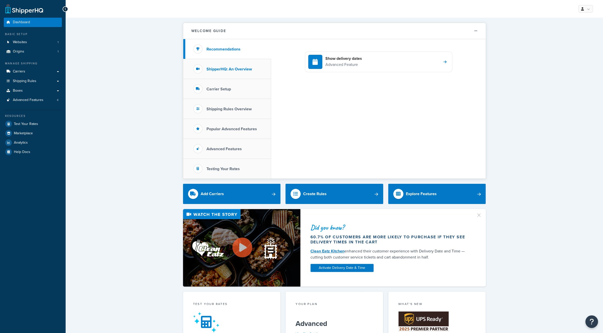
click at [246, 69] on h3 "ShipperHQ: An Overview" at bounding box center [228, 69] width 45 height 5
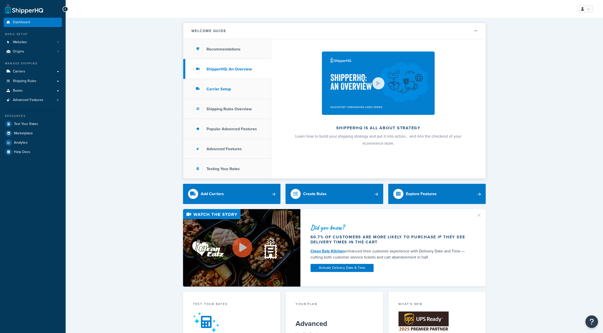
click at [210, 89] on h3 "Carrier Setup" at bounding box center [218, 89] width 24 height 5
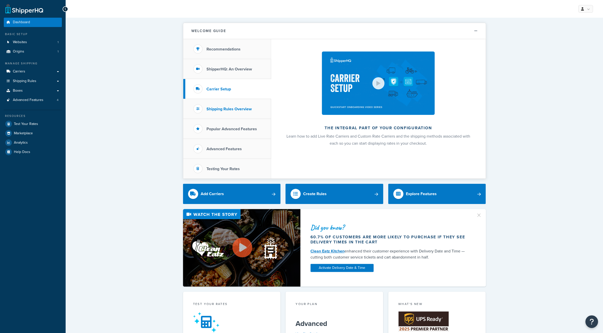
click at [212, 108] on h3 "Shipping Rules Overview" at bounding box center [228, 109] width 45 height 5
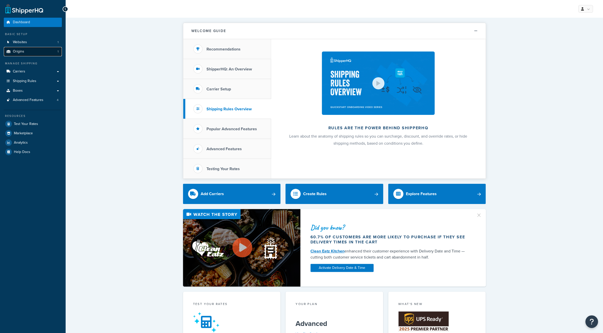
click at [26, 51] on link "Origins 1" at bounding box center [33, 51] width 58 height 9
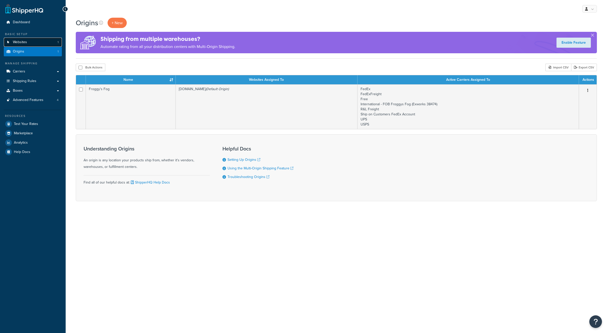
click at [24, 45] on link "Websites 1" at bounding box center [33, 42] width 58 height 9
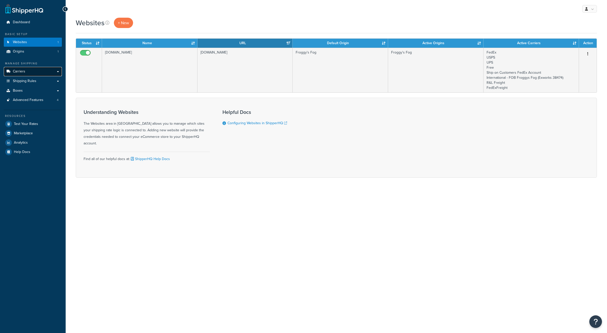
click at [22, 70] on span "Carriers" at bounding box center [19, 71] width 12 height 4
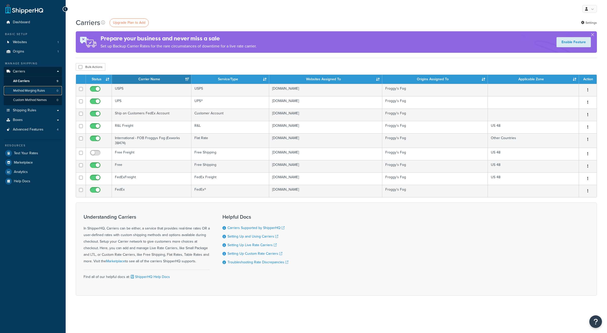
click at [19, 91] on span "Method Merging Rules" at bounding box center [29, 91] width 32 height 4
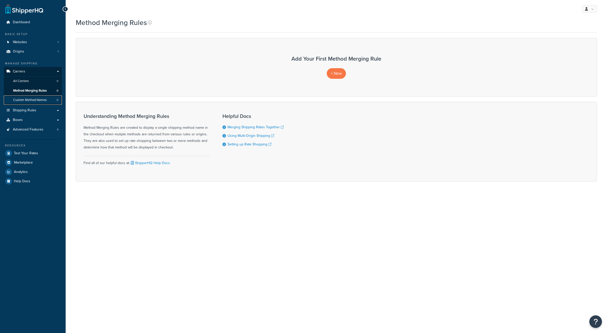
click at [37, 99] on span "Custom Method Names" at bounding box center [30, 100] width 34 height 4
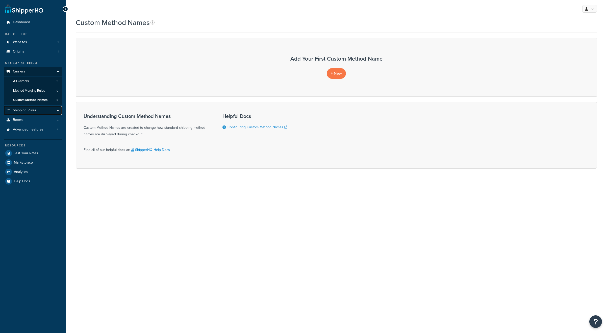
click at [23, 109] on span "Shipping Rules" at bounding box center [24, 110] width 23 height 4
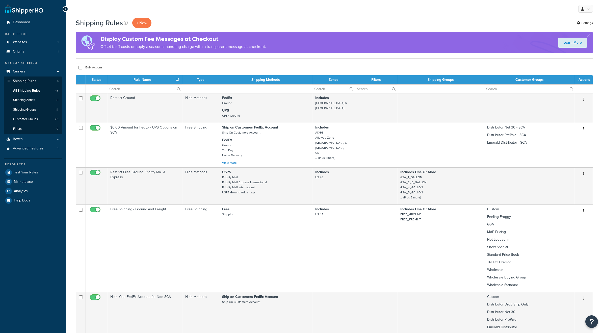
select select "25"
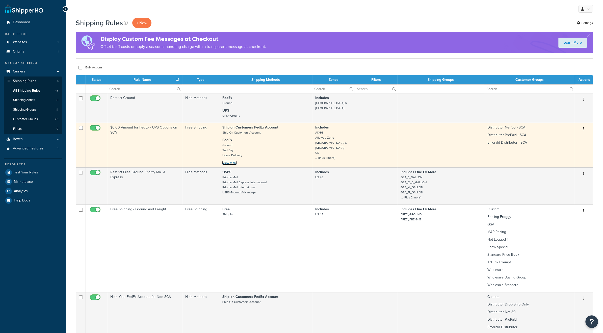
click at [232, 162] on link "View More" at bounding box center [229, 162] width 15 height 5
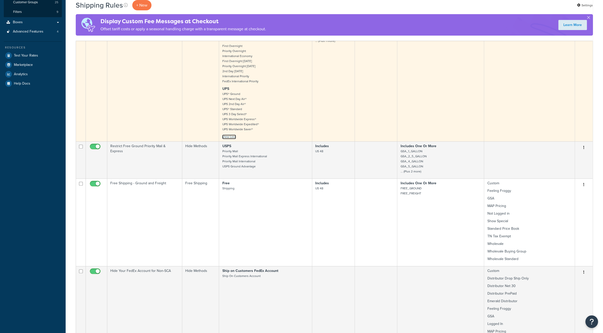
scroll to position [118, 0]
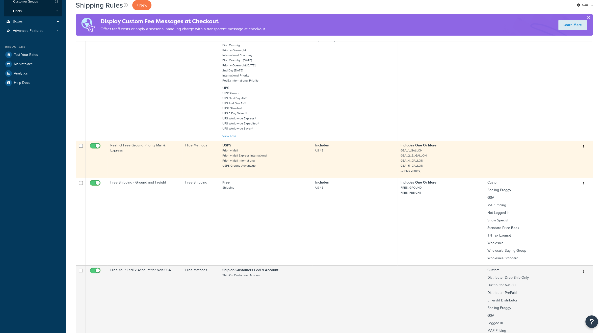
click at [410, 172] on small "GSA_1_GALLON GSA_2_5_GALLON GSA_4_GALLON GSA_5_GALLON ... (Plus 2 more)" at bounding box center [413, 160] width 26 height 25
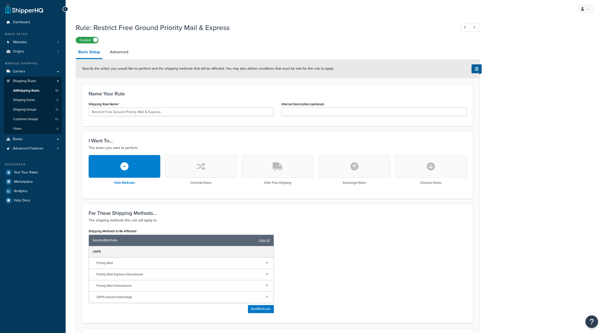
click at [82, 40] on label "Enabled" at bounding box center [87, 40] width 22 height 6
click at [90, 39] on label "Disabled" at bounding box center [87, 40] width 22 height 6
click at [27, 92] on span "All Shipping Rules" at bounding box center [26, 91] width 26 height 4
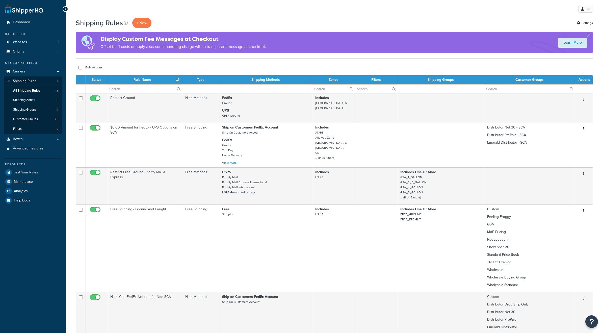
select select "25"
